Goal: Find specific fact: Find specific fact

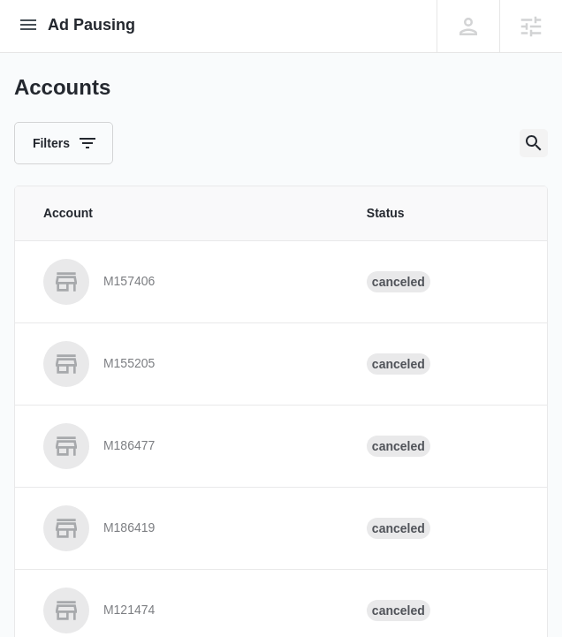
click at [526, 147] on icon "Search" at bounding box center [533, 142] width 21 height 21
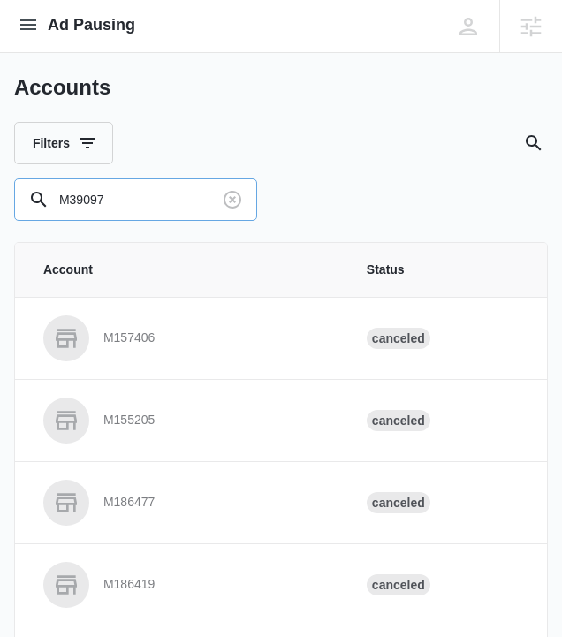
type input "M39097"
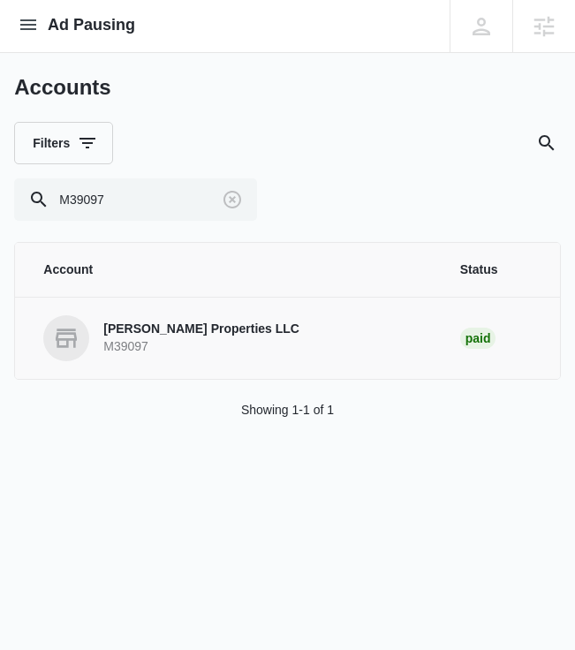
click at [156, 334] on p "[PERSON_NAME] Properties LLC" at bounding box center [201, 330] width 196 height 18
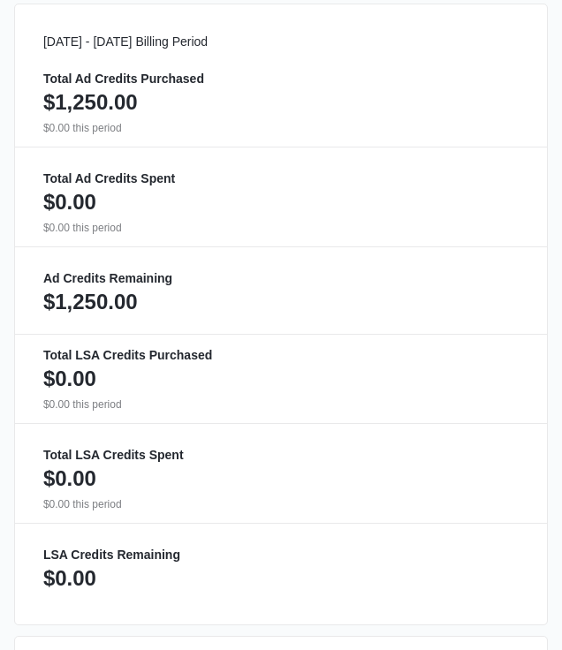
scroll to position [1307, 0]
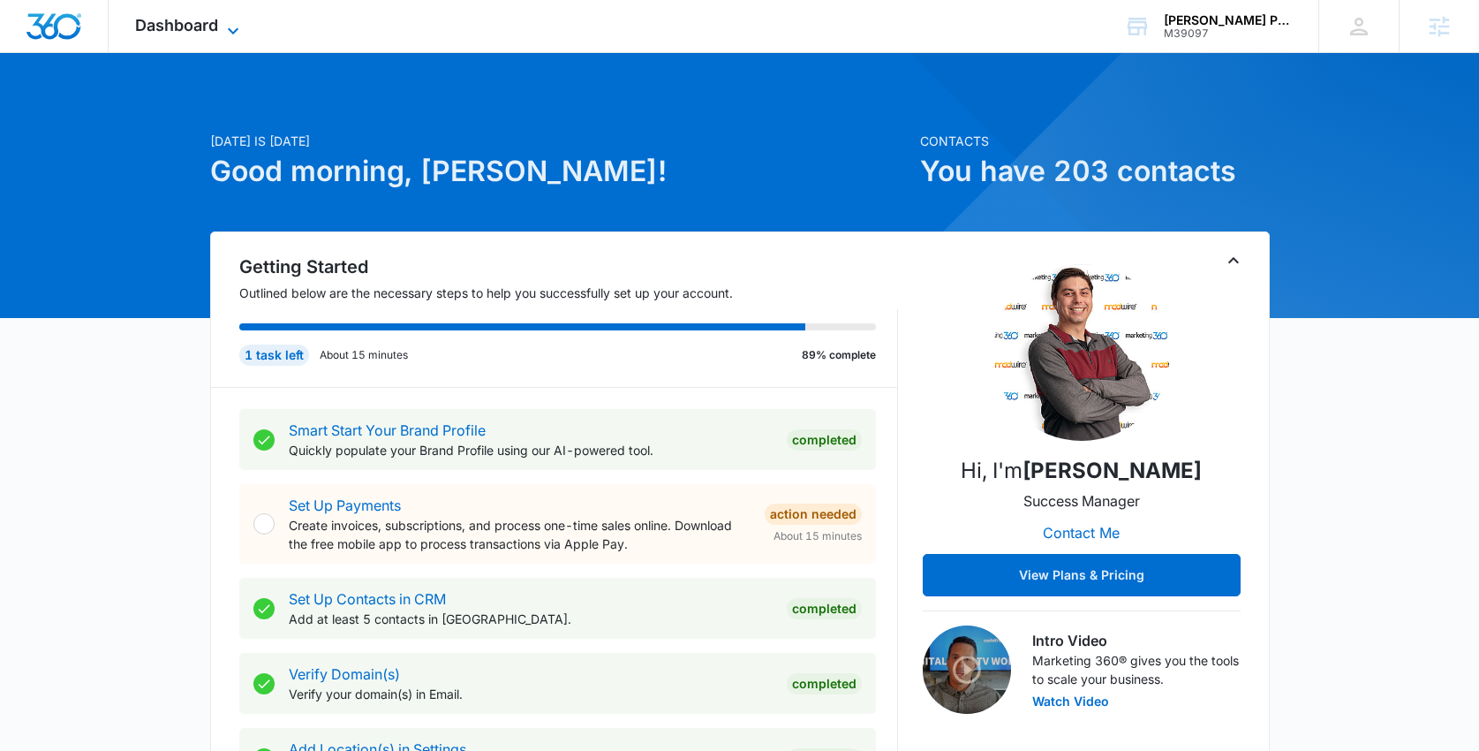
click at [155, 19] on span "Dashboard" at bounding box center [176, 25] width 83 height 19
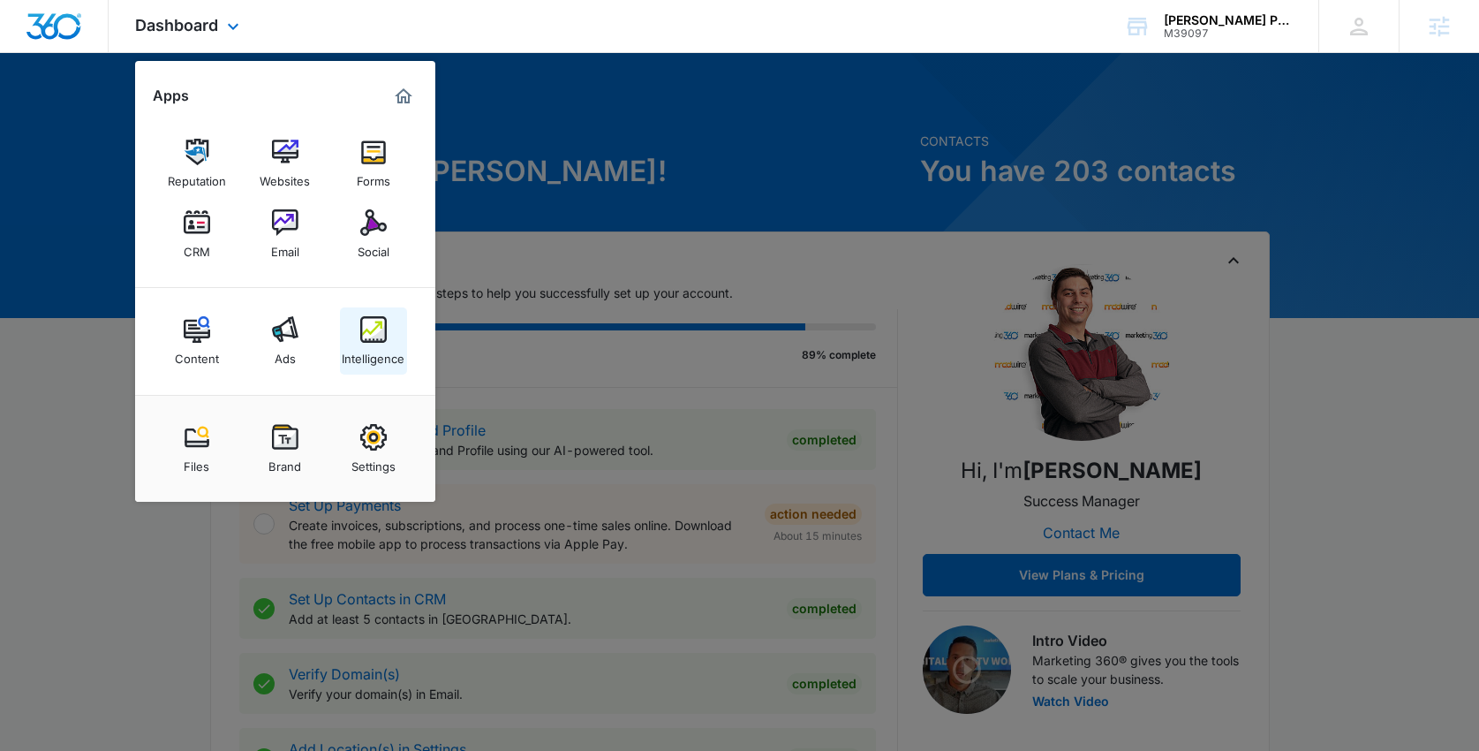
click at [371, 348] on div "Intelligence" at bounding box center [373, 354] width 63 height 23
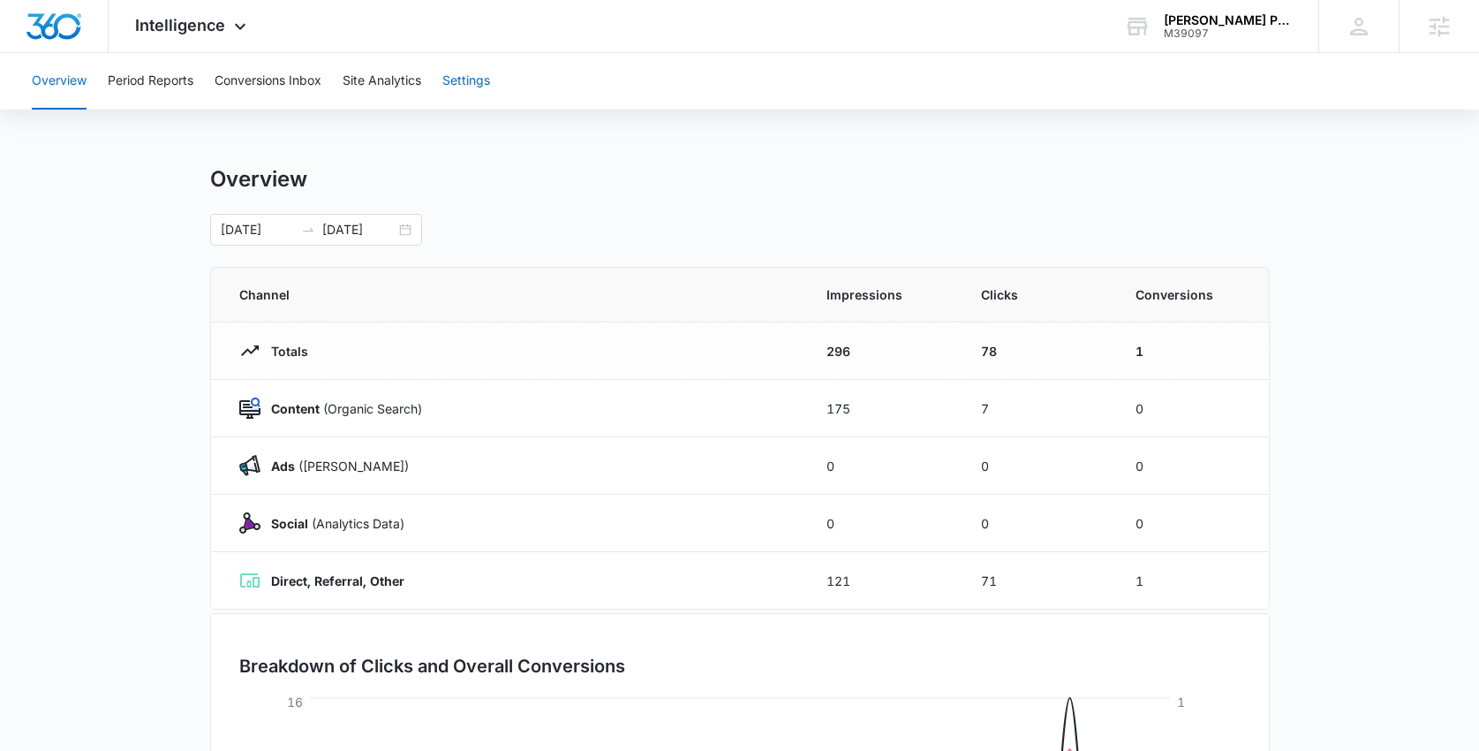
click at [457, 84] on button "Settings" at bounding box center [466, 81] width 48 height 57
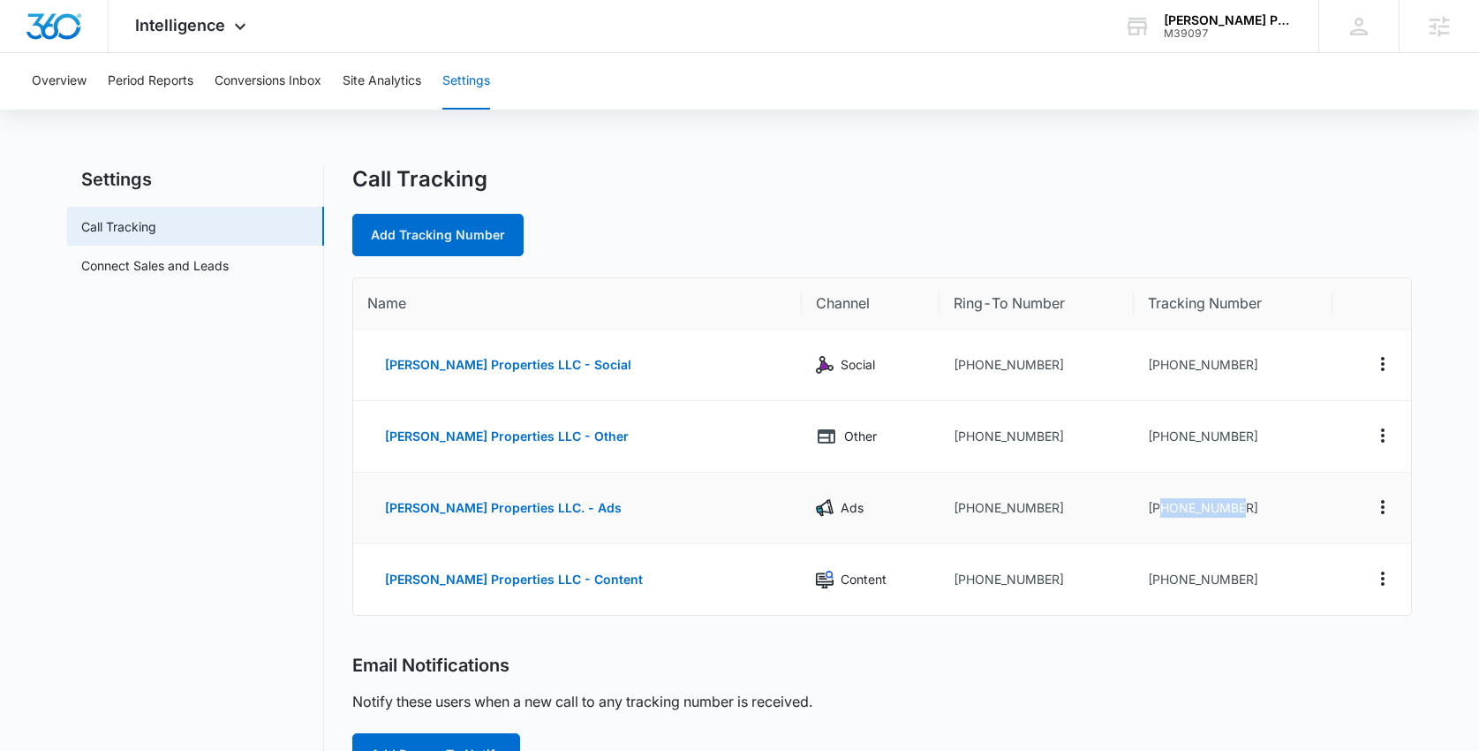
drag, startPoint x: 1237, startPoint y: 503, endPoint x: 1141, endPoint y: 502, distance: 96.3
click at [1141, 502] on td "+12105386855" at bounding box center [1233, 508] width 199 height 72
copy td "2105386855"
